Goal: Information Seeking & Learning: Learn about a topic

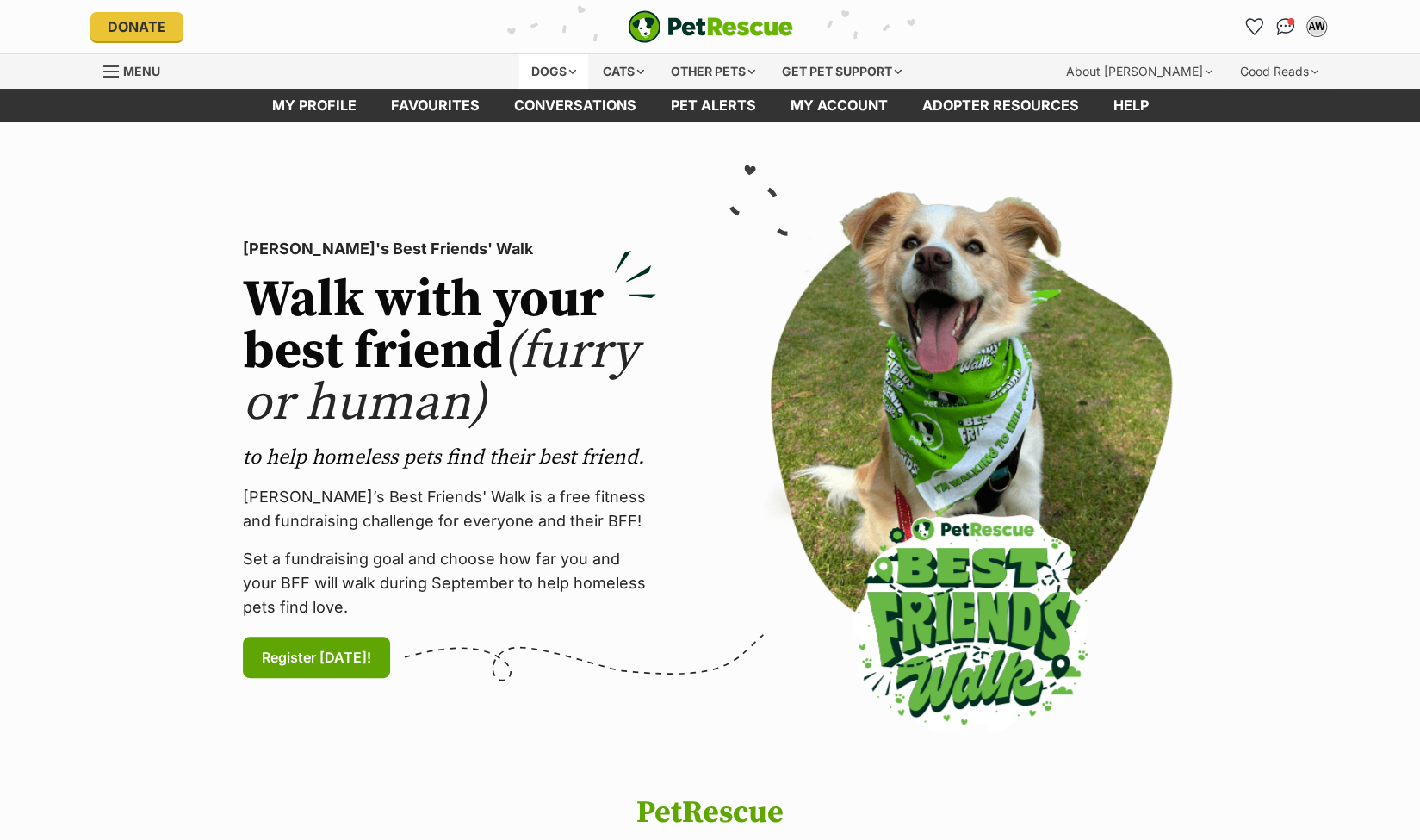
drag, startPoint x: 0, startPoint y: 0, endPoint x: 555, endPoint y: 66, distance: 558.9
click at [555, 66] on div "Dogs" at bounding box center [554, 72] width 69 height 35
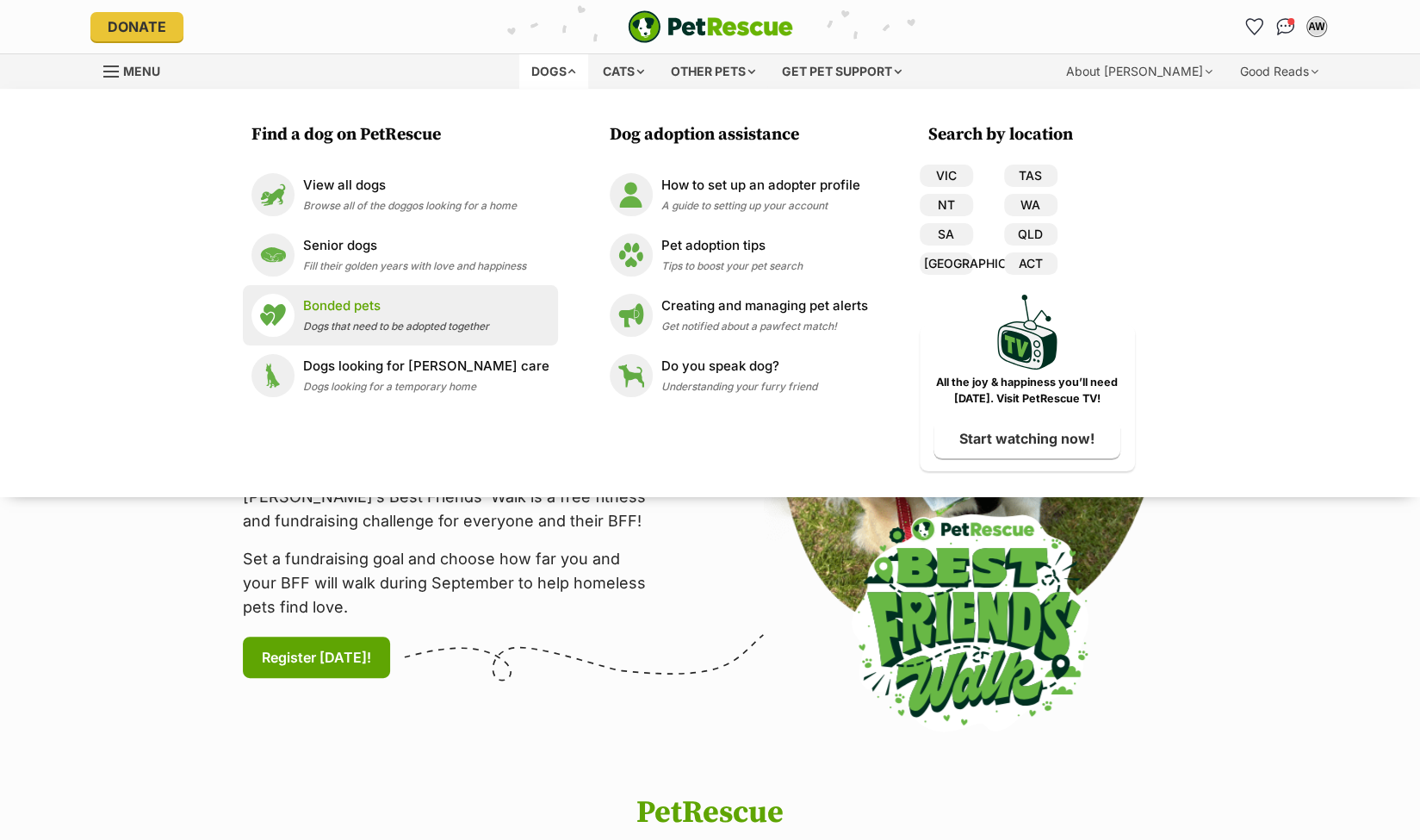
click at [345, 315] on p "Bonded pets" at bounding box center [395, 306] width 186 height 20
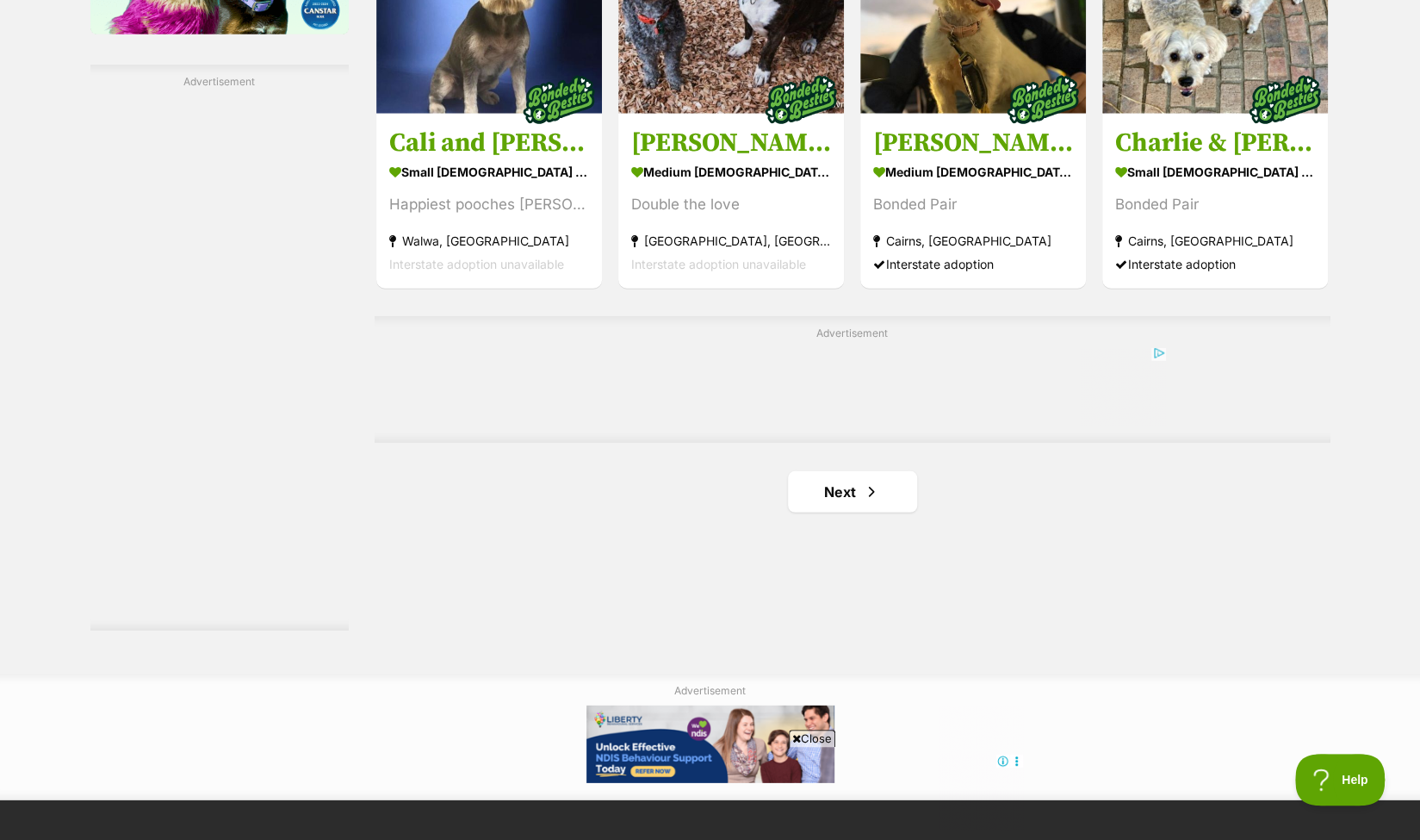
scroll to position [2928, 0]
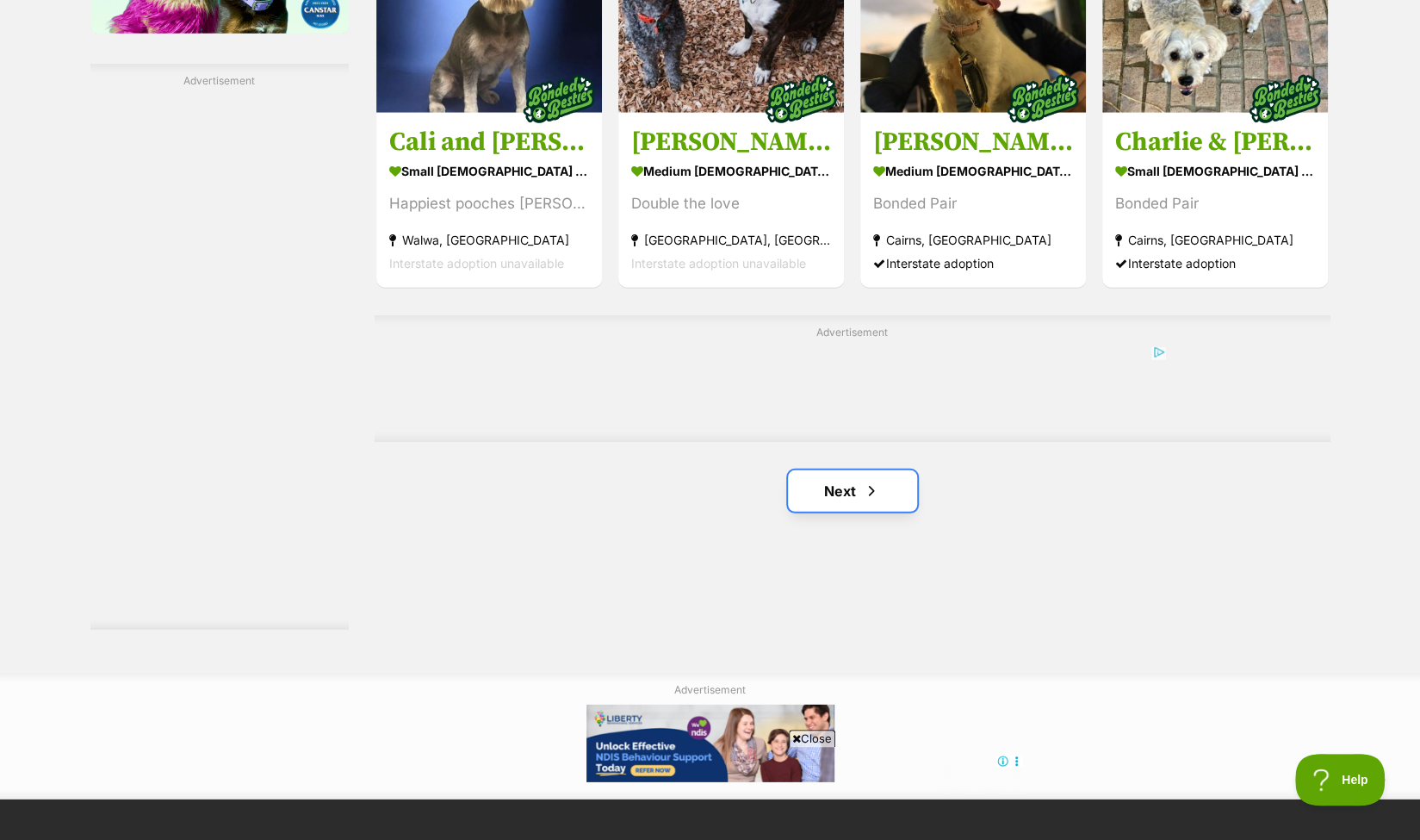
click at [828, 484] on link "Next" at bounding box center [853, 490] width 129 height 41
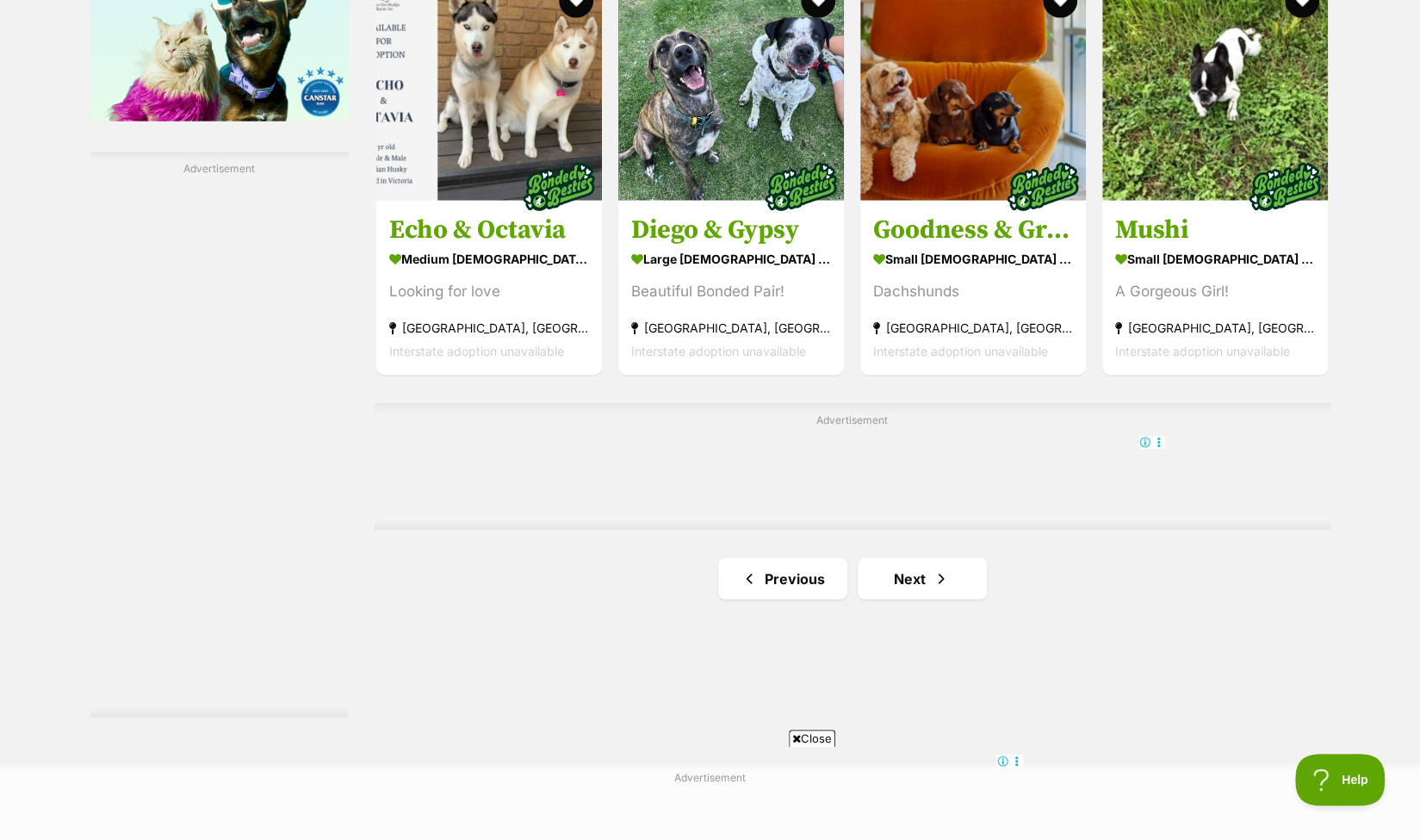
scroll to position [2843, 0]
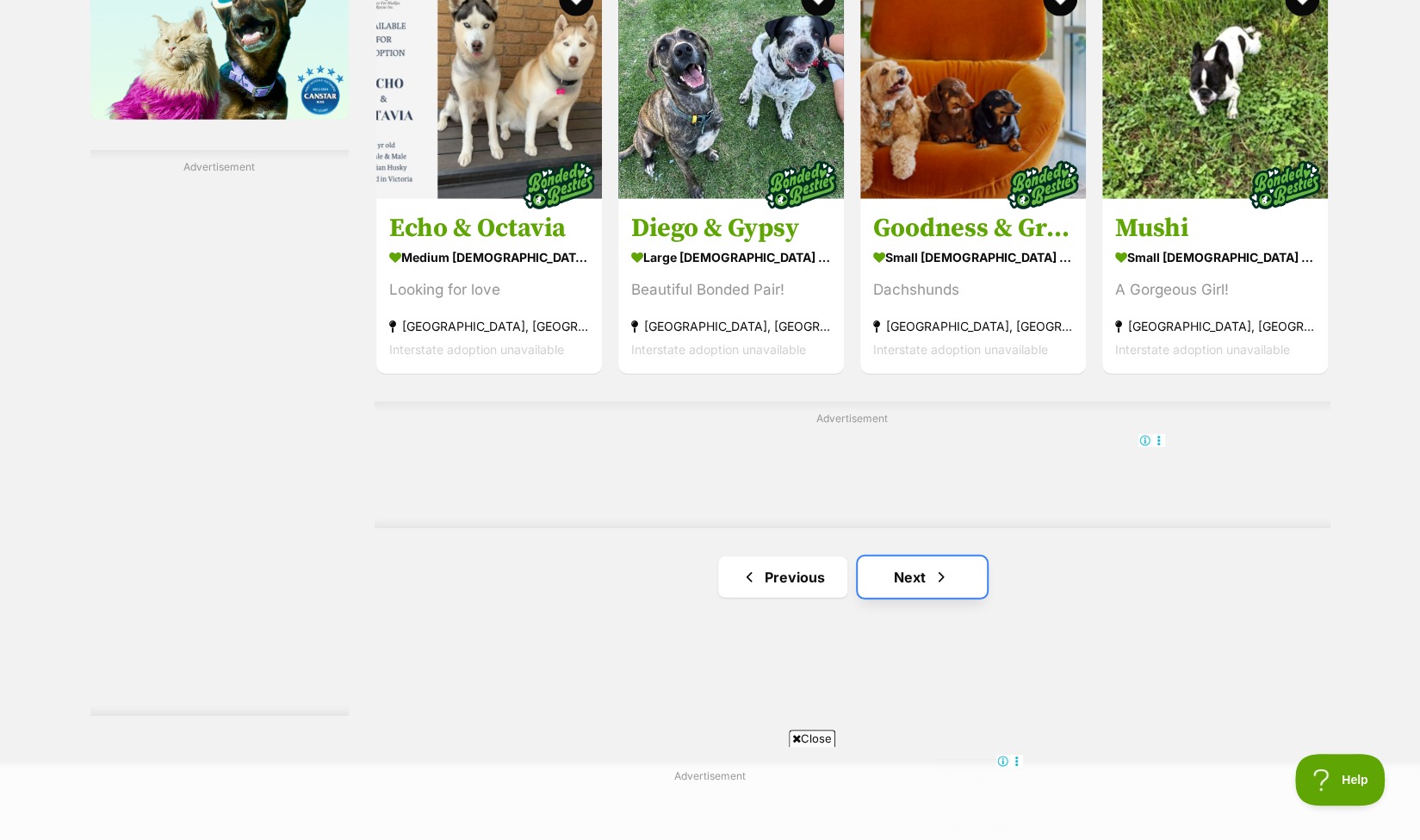
click at [909, 570] on link "Next" at bounding box center [923, 576] width 129 height 41
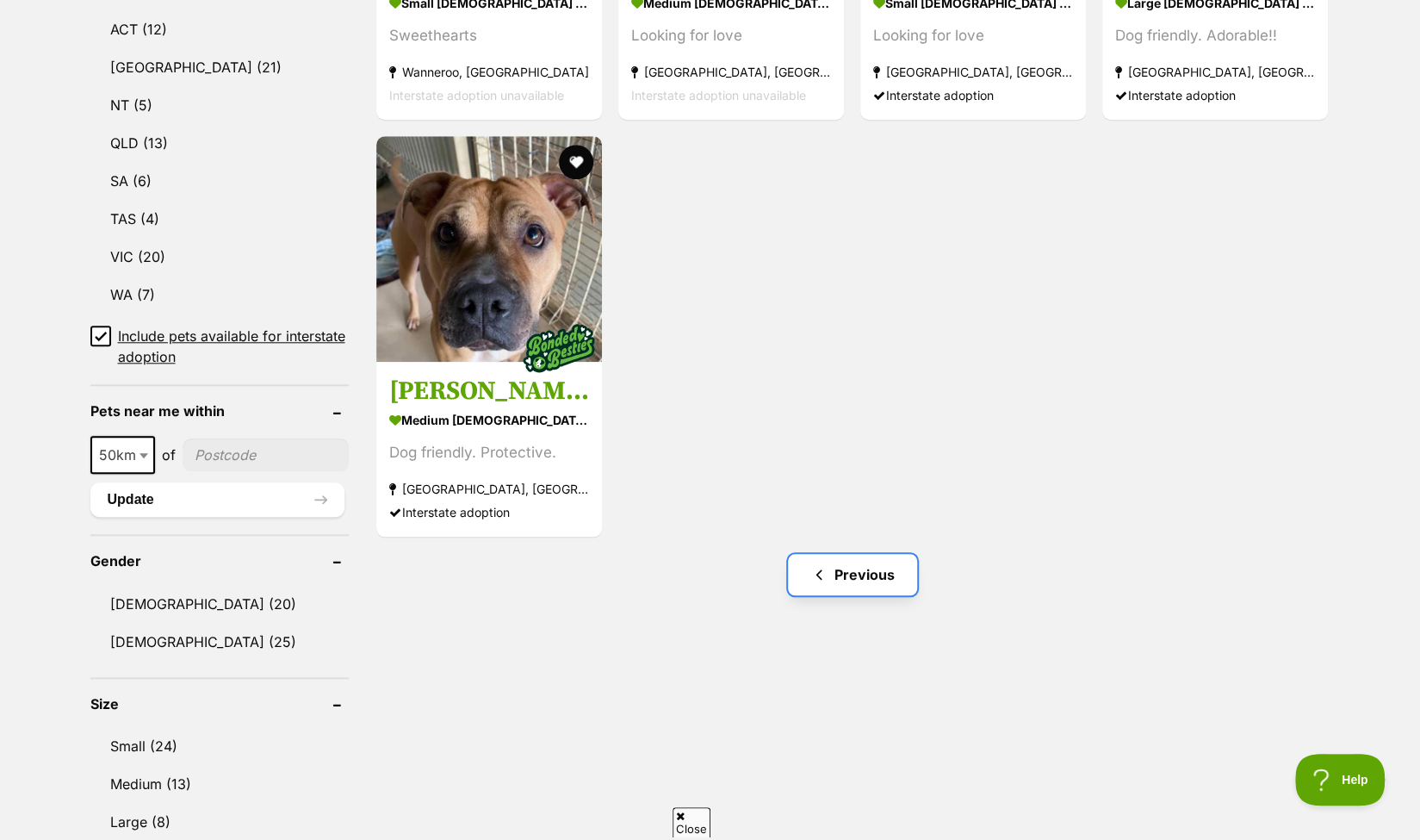
click at [844, 575] on link "Previous" at bounding box center [853, 574] width 129 height 41
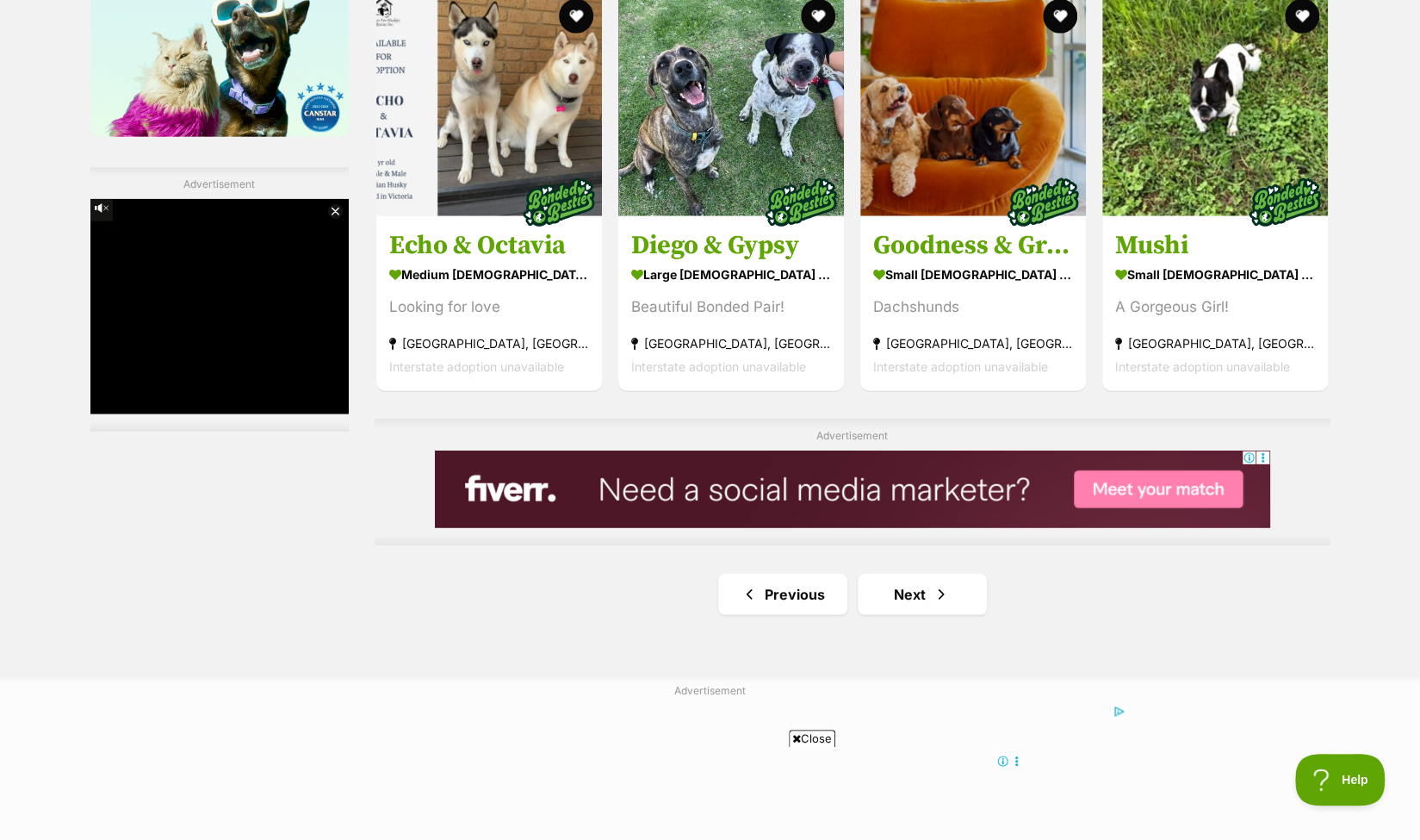
scroll to position [2843, 0]
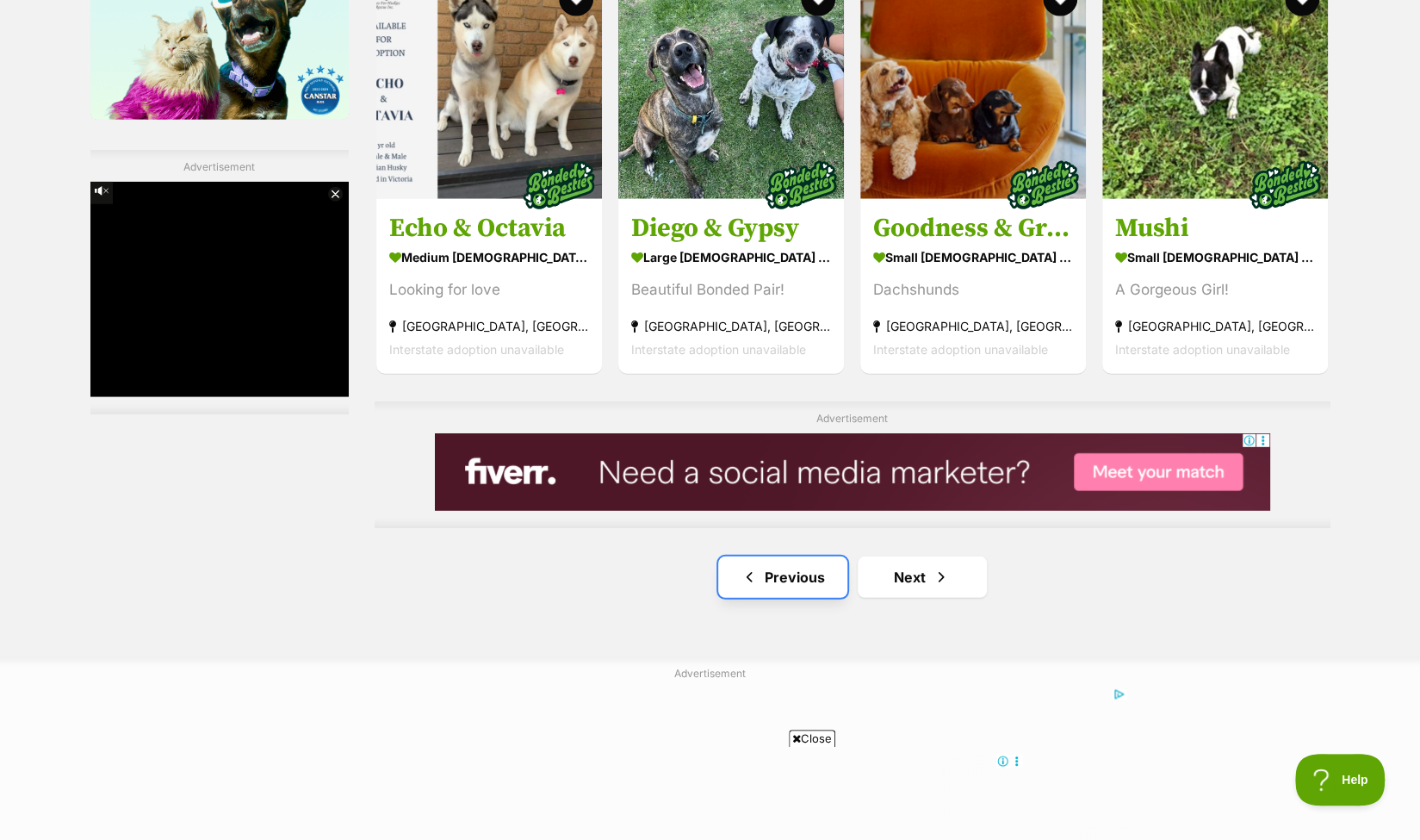
click at [780, 565] on link "Previous" at bounding box center [783, 576] width 129 height 41
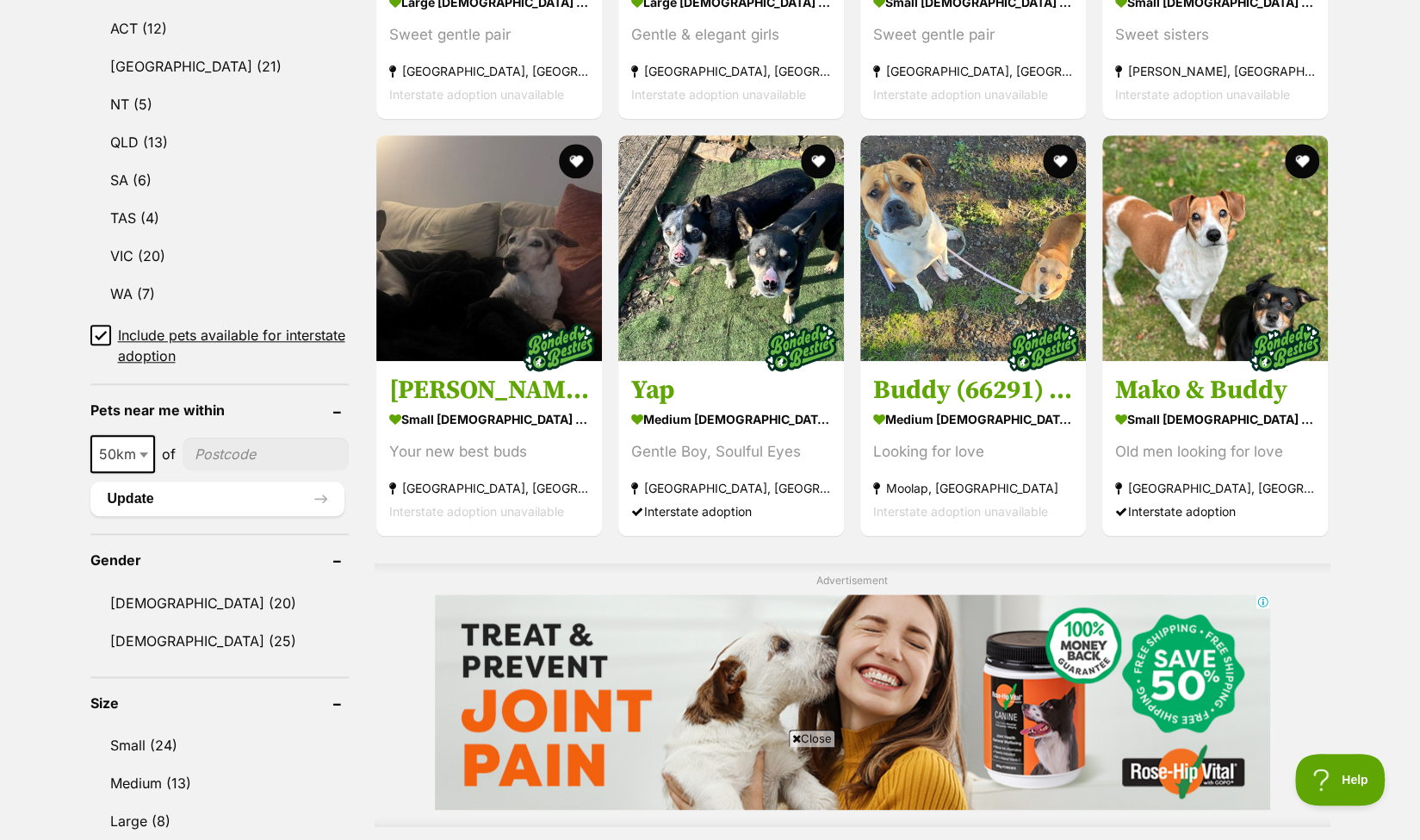
scroll to position [947, 0]
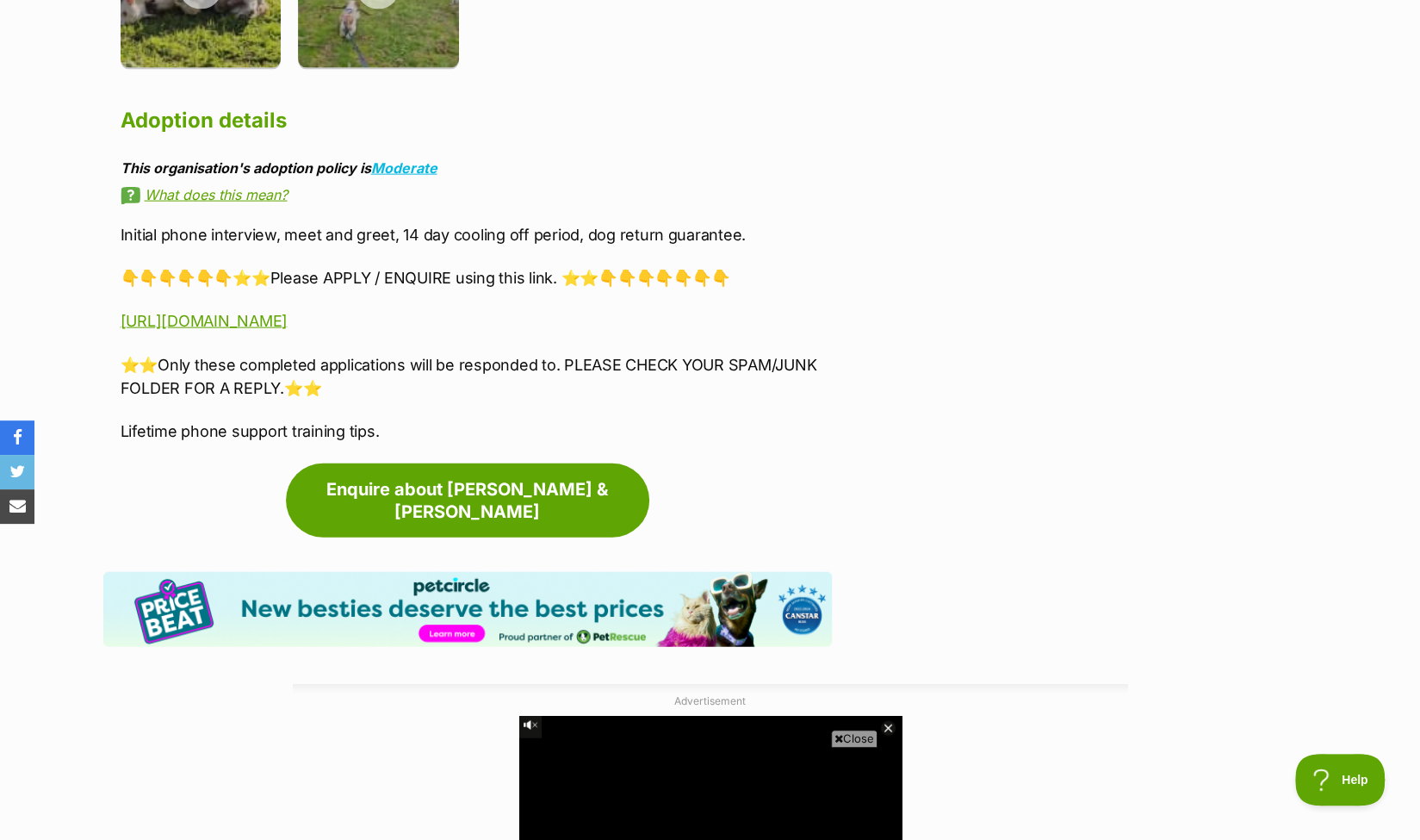
scroll to position [2498, 0]
